Goal: Information Seeking & Learning: Learn about a topic

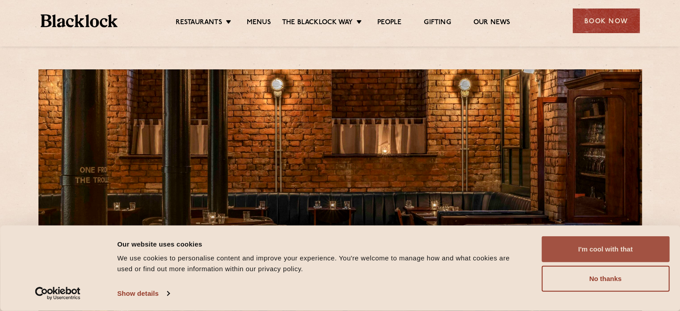
click at [601, 248] on button "I'm cool with that" at bounding box center [605, 249] width 128 height 26
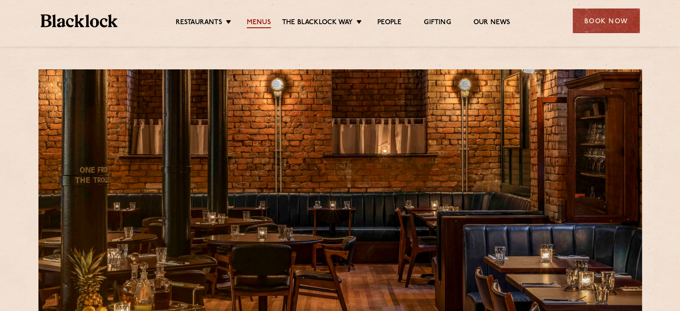
click at [253, 22] on link "Menus" at bounding box center [259, 23] width 24 height 10
click at [258, 20] on link "Menus" at bounding box center [259, 23] width 24 height 10
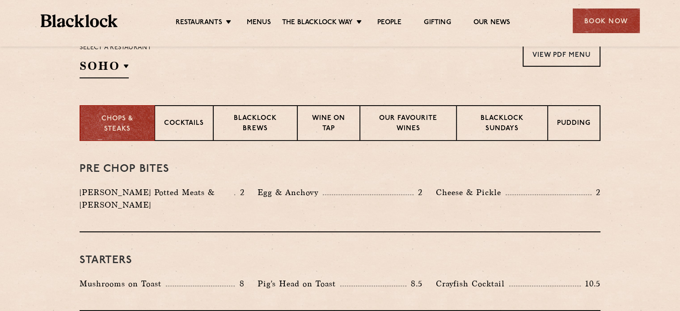
scroll to position [313, 0]
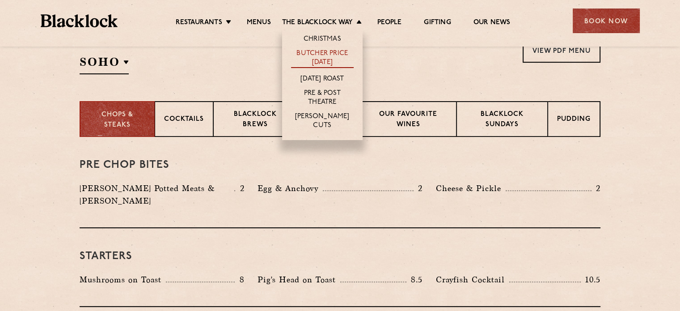
click at [309, 55] on link "Butcher Price [DATE]" at bounding box center [322, 58] width 63 height 19
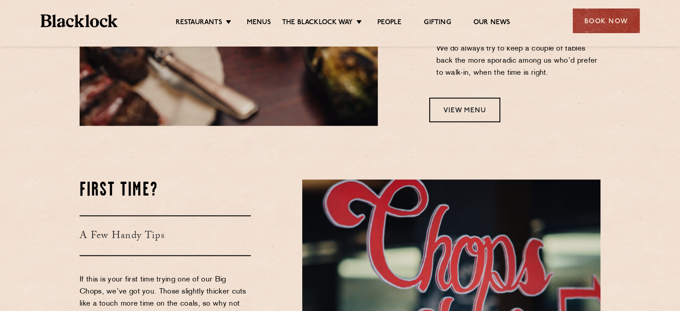
scroll to position [760, 0]
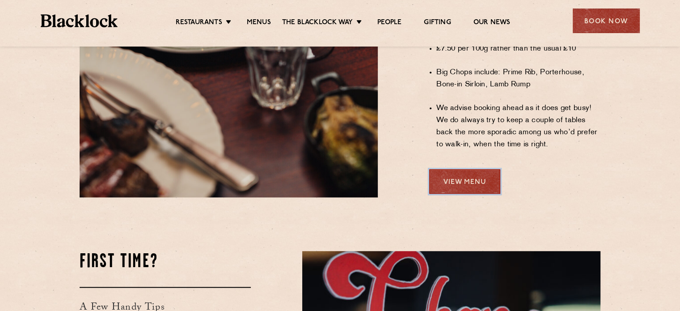
click at [474, 169] on link "View Menu" at bounding box center [464, 181] width 71 height 25
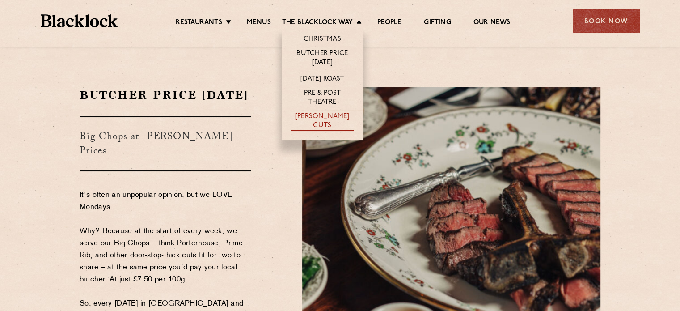
click at [320, 118] on link "[PERSON_NAME] Cuts" at bounding box center [322, 121] width 63 height 19
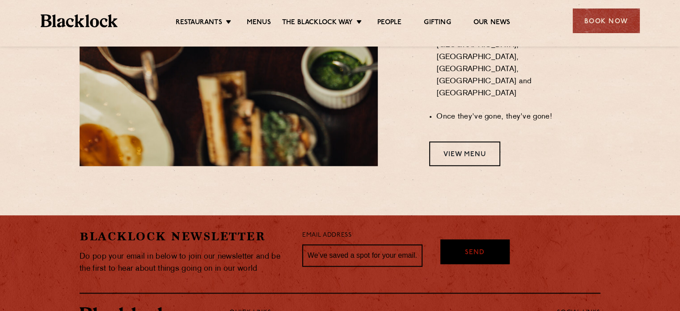
scroll to position [849, 0]
